Goal: Task Accomplishment & Management: Manage account settings

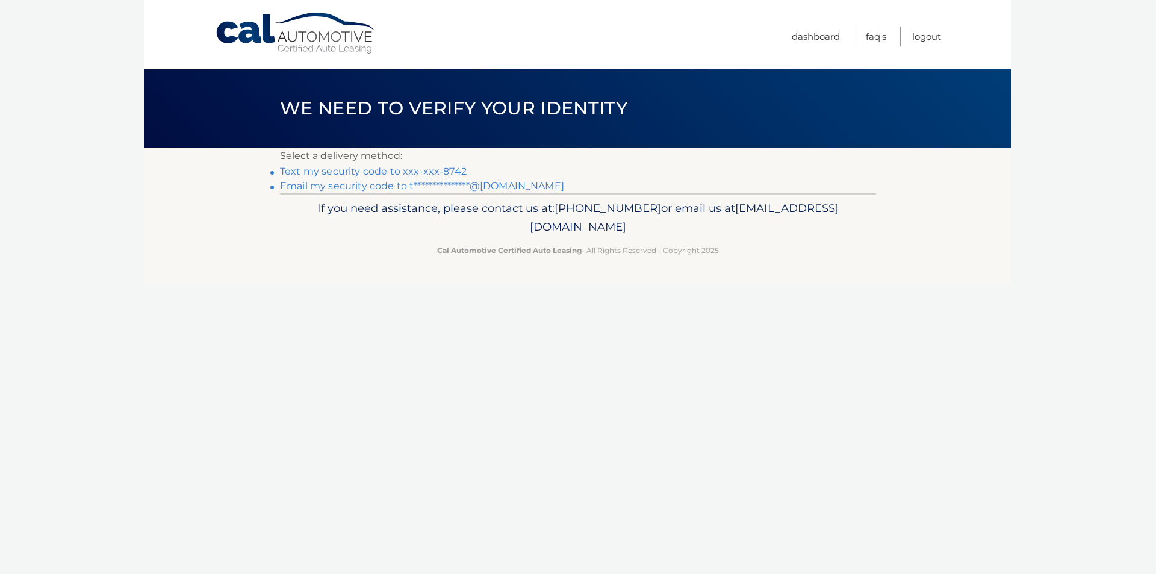
click at [408, 186] on link "**********" at bounding box center [422, 185] width 284 height 11
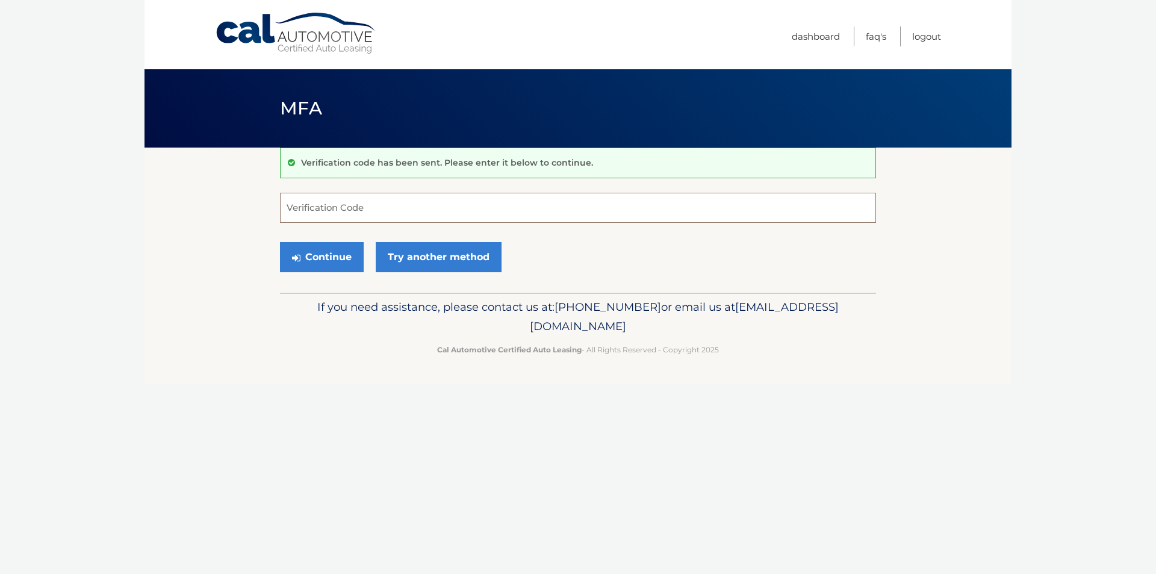
click at [407, 202] on input "Verification Code" at bounding box center [578, 208] width 596 height 30
paste input "845332"
click at [339, 253] on button "Continue" at bounding box center [322, 257] width 84 height 30
click at [317, 261] on button "Continue" at bounding box center [322, 257] width 84 height 30
type input "845332"
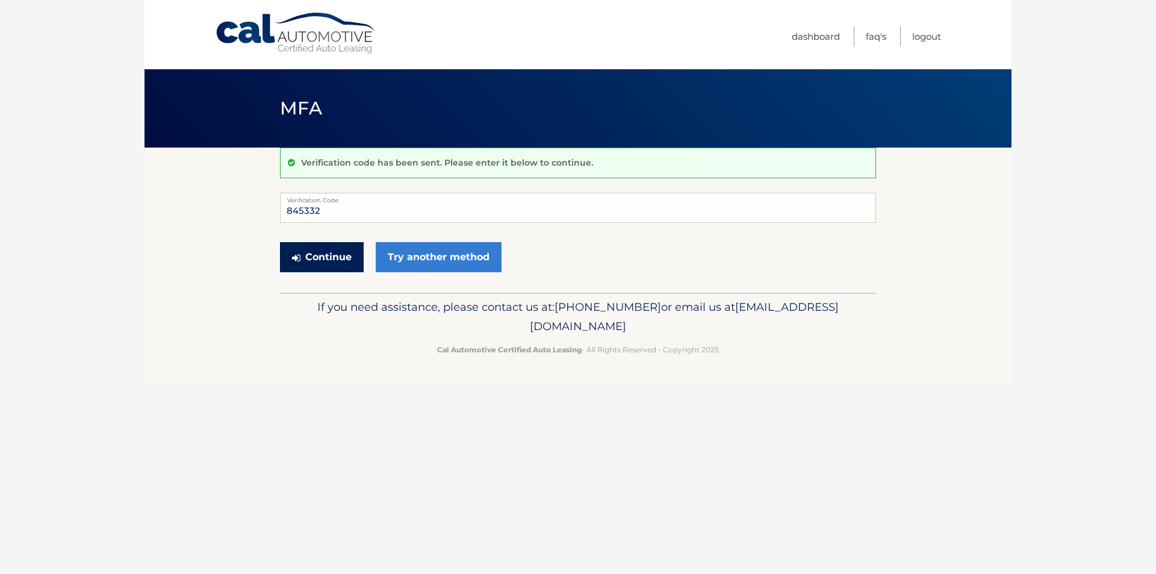
click at [317, 260] on button "Continue" at bounding box center [322, 257] width 84 height 30
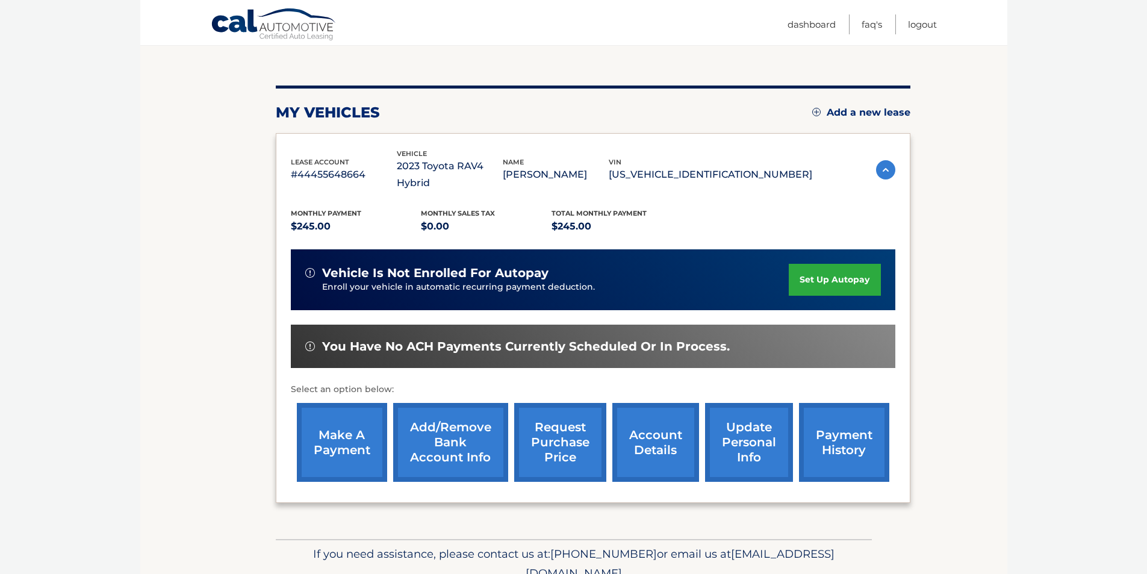
scroll to position [120, 0]
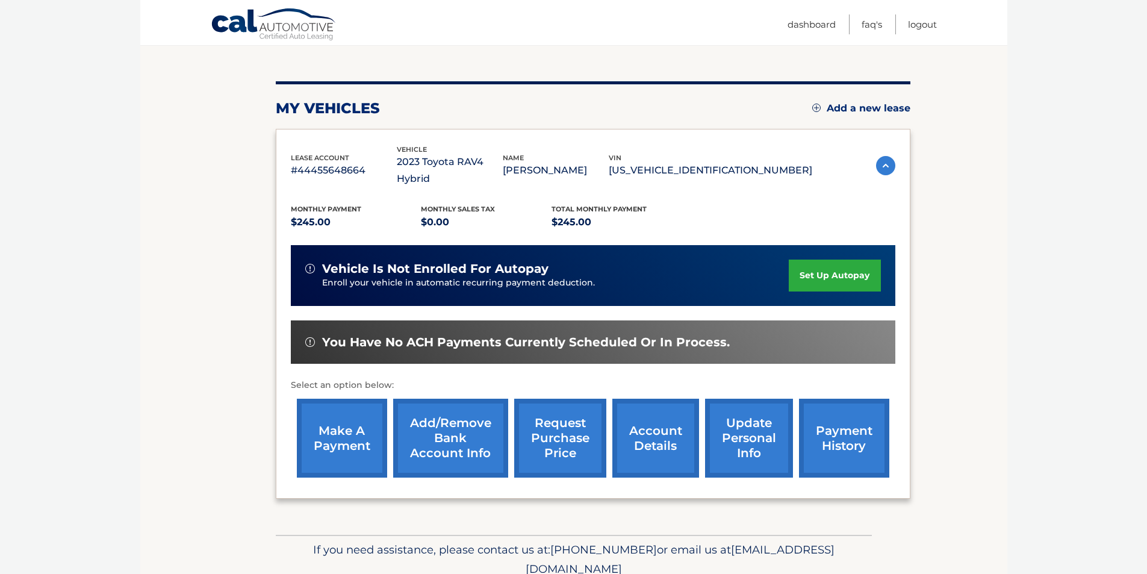
click at [350, 427] on link "make a payment" at bounding box center [342, 437] width 90 height 79
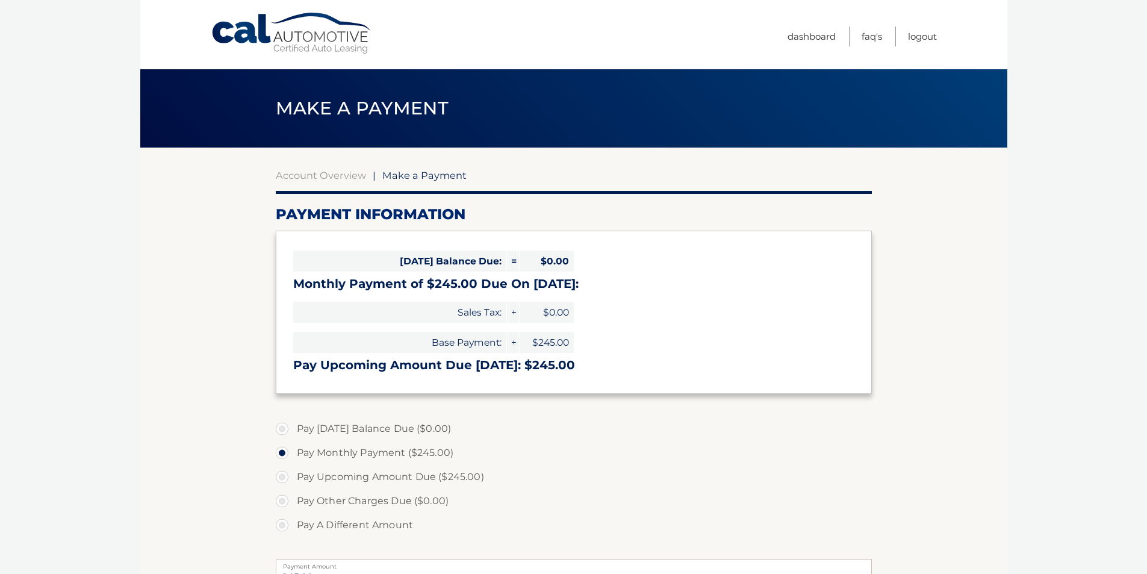
select select "NTExODhmMjktYTk5OC00YTNmLTlkOGEtMjY3YjI4ZmNlYWI3"
drag, startPoint x: 296, startPoint y: 285, endPoint x: 584, endPoint y: 279, distance: 288.4
click at [584, 279] on h3 "Monthly Payment of $245.00 Due On [DATE]:" at bounding box center [573, 283] width 561 height 15
click at [600, 294] on div "[DATE] Balance Due: = $0.00 Monthly Payment of $245.00 Due On [DATE]: Sales Tax…" at bounding box center [574, 312] width 596 height 163
click at [332, 172] on link "Account Overview" at bounding box center [321, 175] width 90 height 12
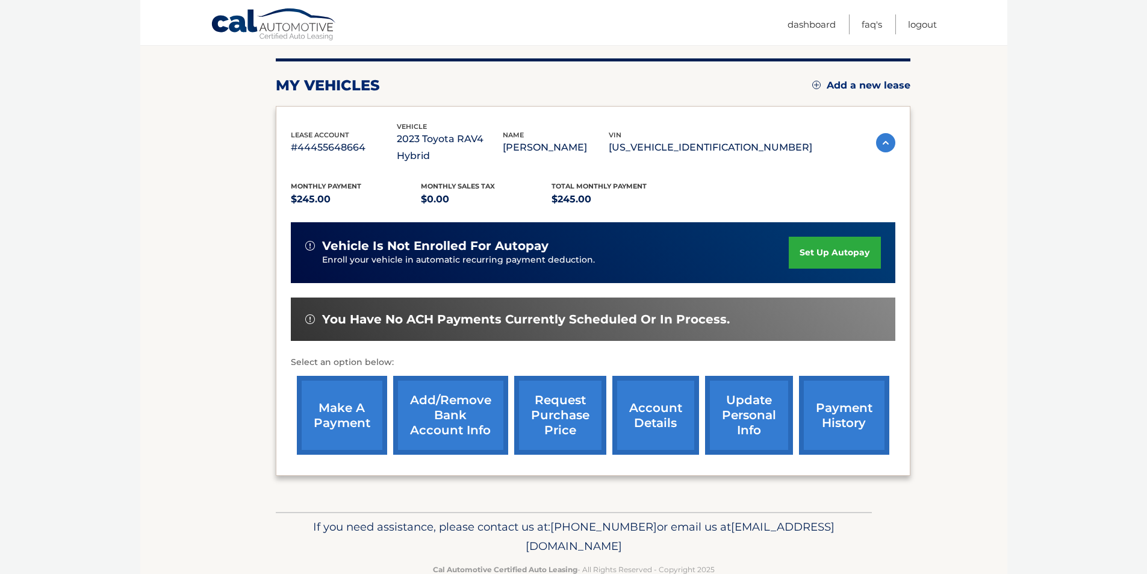
scroll to position [156, 0]
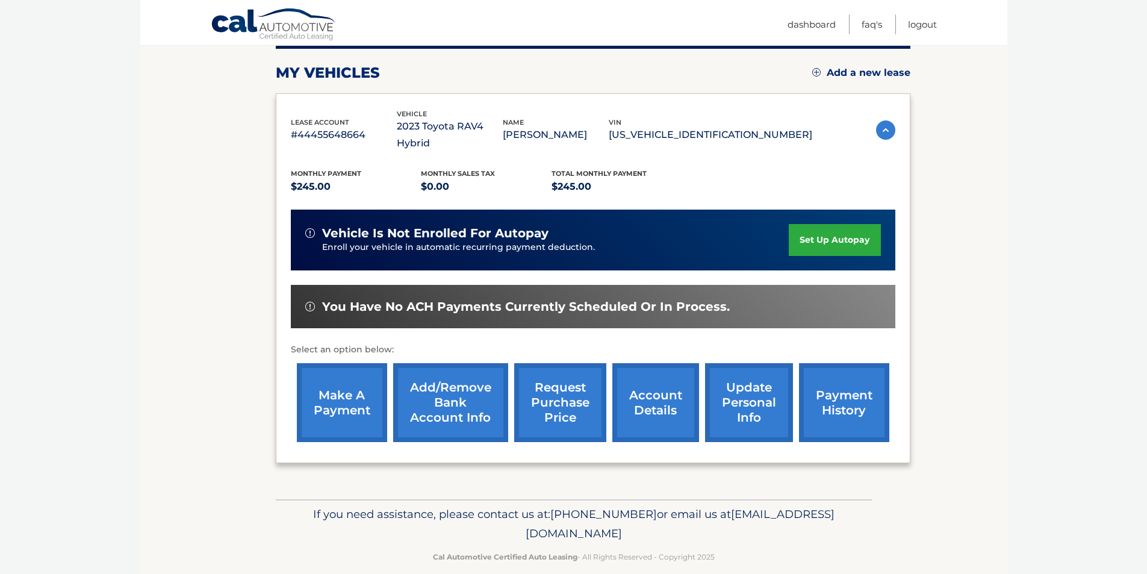
click at [852, 373] on link "payment history" at bounding box center [844, 402] width 90 height 79
